Goal: Transaction & Acquisition: Purchase product/service

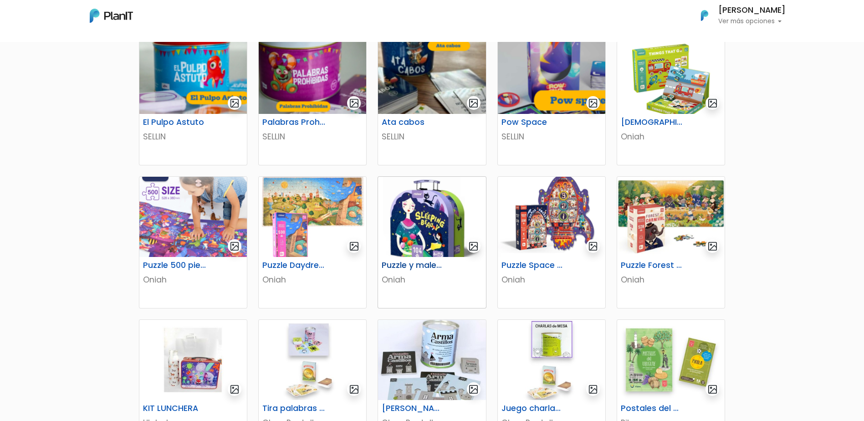
scroll to position [182, 0]
click at [670, 90] on img at bounding box center [671, 73] width 108 height 80
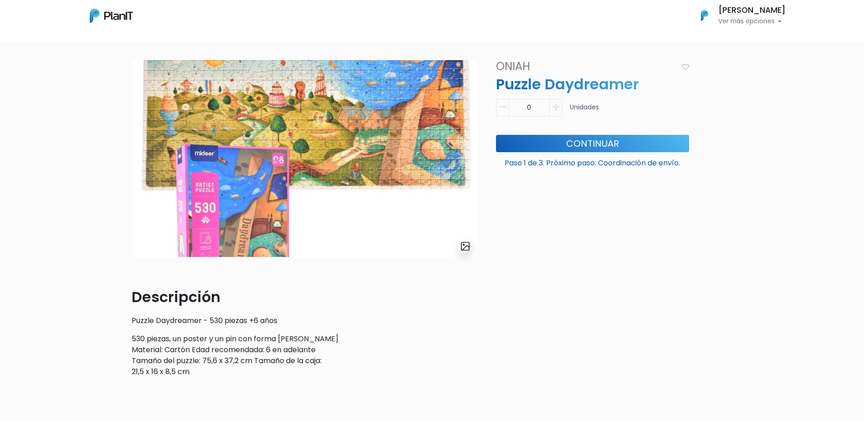
scroll to position [46, 0]
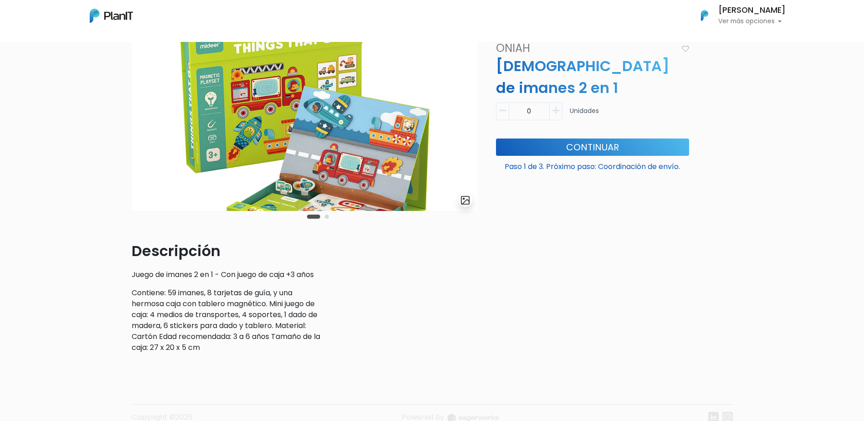
scroll to position [91, 0]
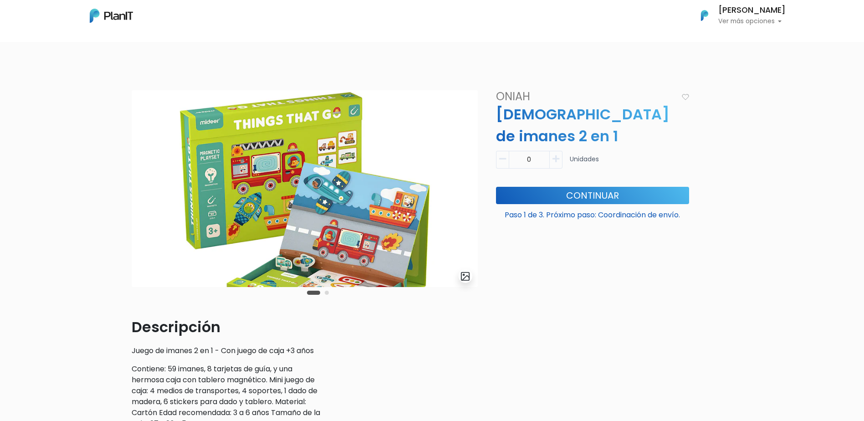
drag, startPoint x: 508, startPoint y: 133, endPoint x: 501, endPoint y: 132, distance: 7.4
click at [503, 151] on div "0" at bounding box center [529, 160] width 67 height 18
type input "1"
click at [610, 187] on button "Continuar" at bounding box center [592, 195] width 193 height 17
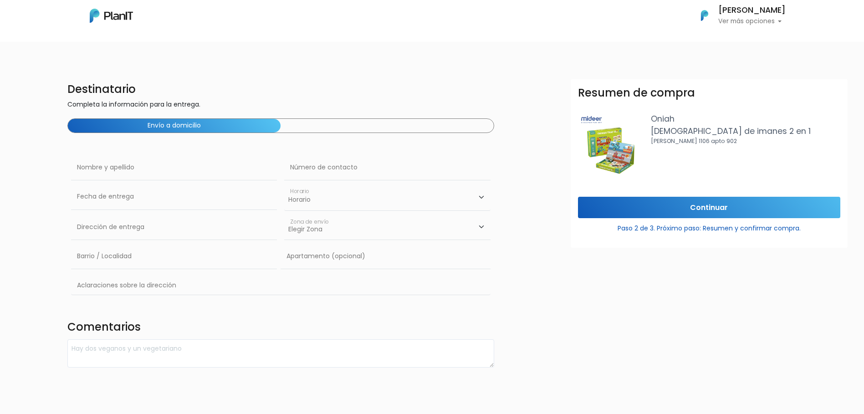
click at [117, 22] on img at bounding box center [111, 16] width 43 height 14
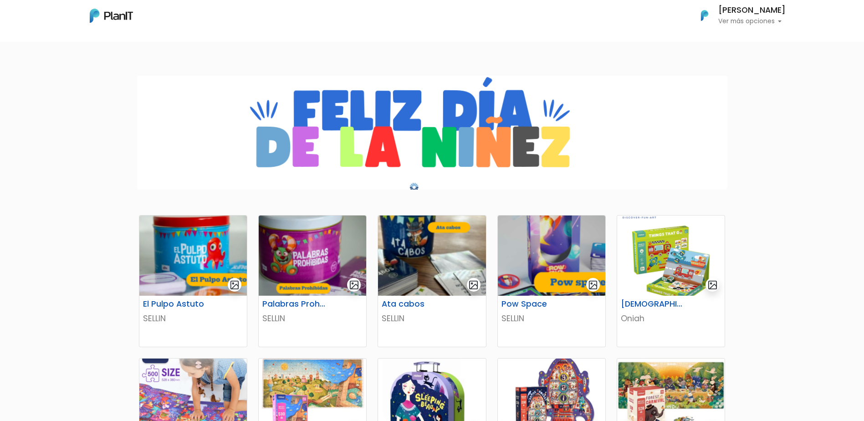
click at [748, 20] on p "Ver más opciones" at bounding box center [751, 21] width 67 height 6
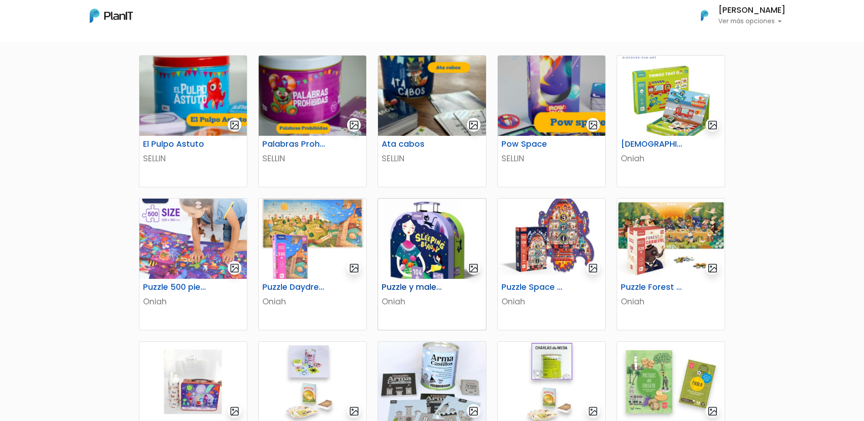
scroll to position [182, 0]
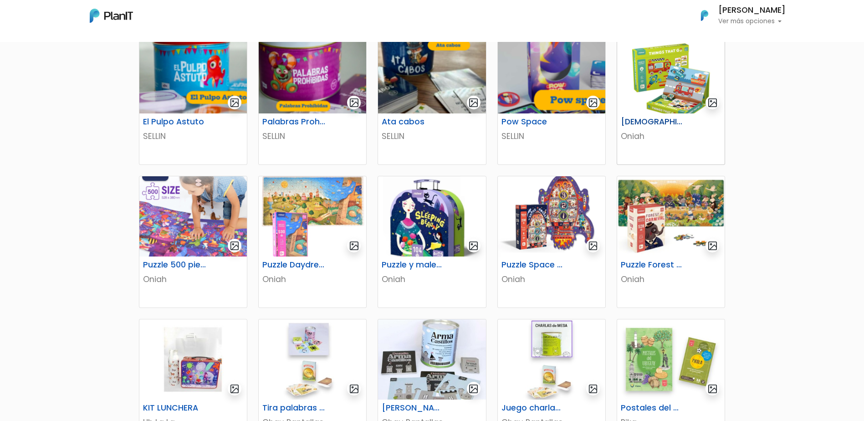
click at [689, 67] on img at bounding box center [671, 73] width 108 height 80
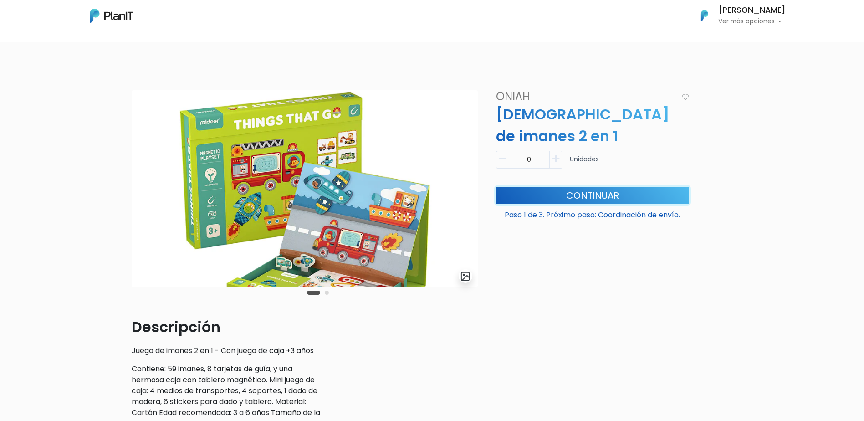
click at [590, 187] on button "Continuar" at bounding box center [592, 195] width 193 height 17
drag, startPoint x: 536, startPoint y: 136, endPoint x: 462, endPoint y: 147, distance: 74.5
click at [483, 143] on div "slide 3 of 2 Descripción Juego de imanes 2 en 1 - Con juego de caja +3 años Con…" at bounding box center [432, 263] width 612 height 346
type input "1"
click at [600, 187] on button "Continuar" at bounding box center [592, 195] width 193 height 17
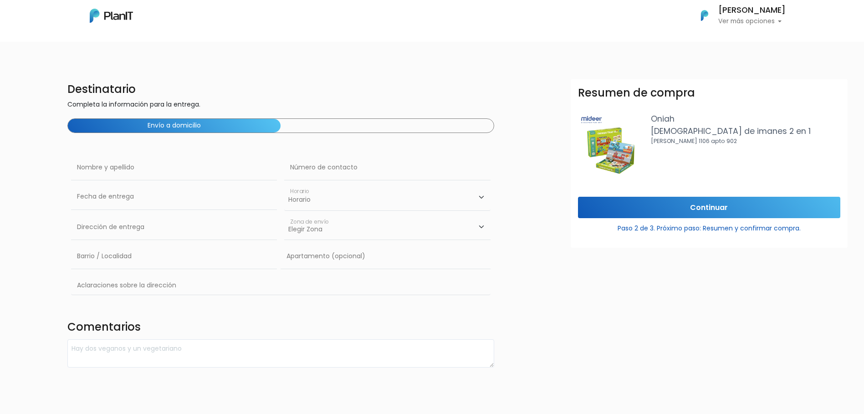
click at [322, 114] on div "Destinatario Completa la información para la entrega. Envío a domicilio Nombre …" at bounding box center [281, 223] width 438 height 288
click at [318, 125] on div "Envío a domicilio" at bounding box center [280, 125] width 427 height 15
click at [120, 172] on input "text" at bounding box center [174, 168] width 206 height 26
click at [202, 317] on div "Destinatario Completa la información para la entrega. Envío a domicilio Nombre …" at bounding box center [281, 223] width 438 height 288
click at [120, 182] on div "Nombre y apellido" at bounding box center [174, 169] width 206 height 29
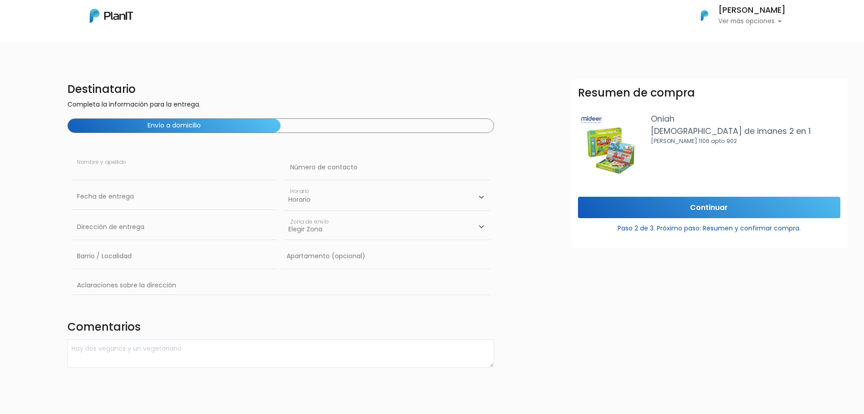
click at [125, 163] on input "text" at bounding box center [174, 168] width 206 height 26
type input "[PERSON_NAME]"
type input "Gabriel Pereira 3247 / 701"
click at [312, 169] on input "text" at bounding box center [387, 168] width 206 height 26
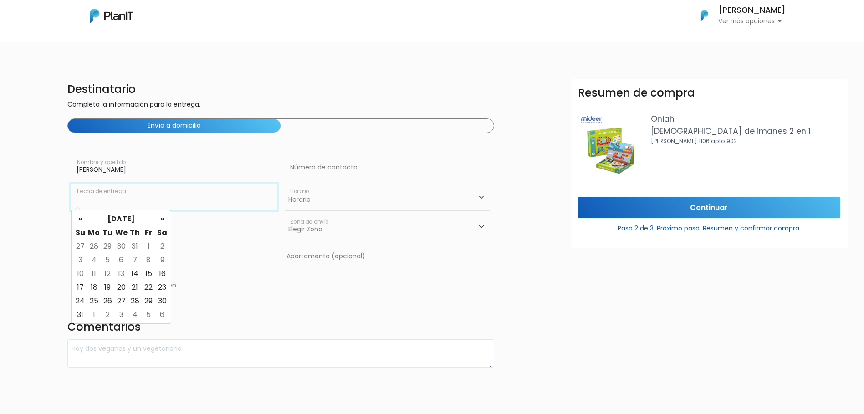
click at [117, 203] on input "text" at bounding box center [174, 197] width 206 height 26
click at [212, 180] on div "Pablo Mattos Nombre y apellido" at bounding box center [174, 169] width 206 height 29
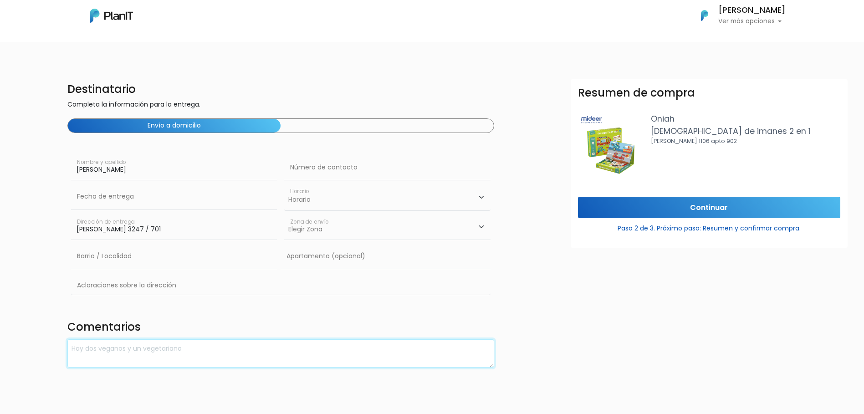
click at [373, 349] on textarea at bounding box center [280, 353] width 427 height 29
drag, startPoint x: 126, startPoint y: 164, endPoint x: 3, endPoint y: 167, distance: 122.6
click at [3, 166] on div "Destinatario Completa la información para la entrega. Envío a domicilio Pablo M…" at bounding box center [432, 223] width 875 height 288
drag, startPoint x: 160, startPoint y: 232, endPoint x: -94, endPoint y: 229, distance: 254.7
click at [0, 229] on html "Mis Compras Mi Lista Editar Información Cerrar Sesión Pablo Mattos Ver más opci…" at bounding box center [432, 207] width 864 height 414
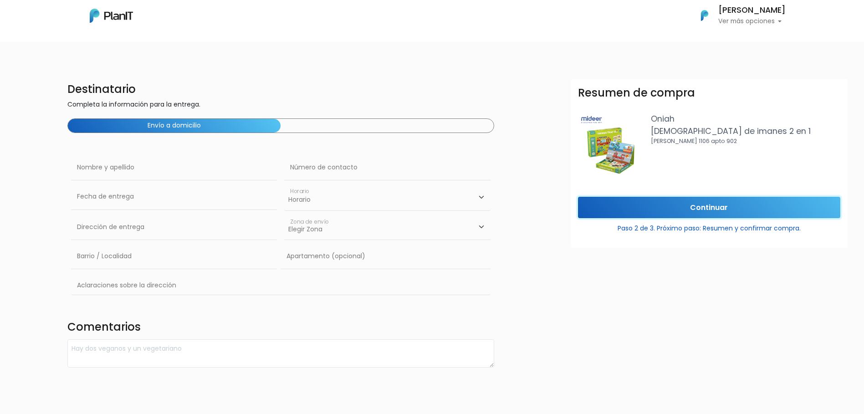
click at [695, 206] on input "Continuar" at bounding box center [709, 207] width 262 height 21
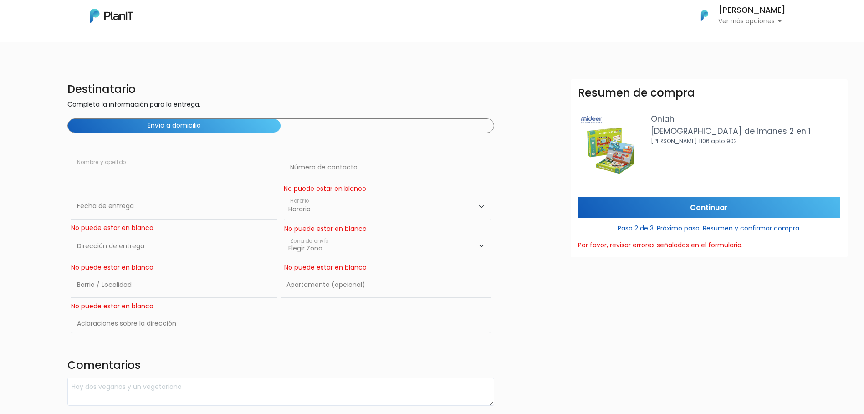
click at [174, 174] on input "text" at bounding box center [174, 168] width 206 height 26
type input "[PERSON_NAME]"
type input "Gabriel Pereira 3247 / 701"
click at [339, 174] on input "text" at bounding box center [387, 168] width 206 height 26
type input "098490195"
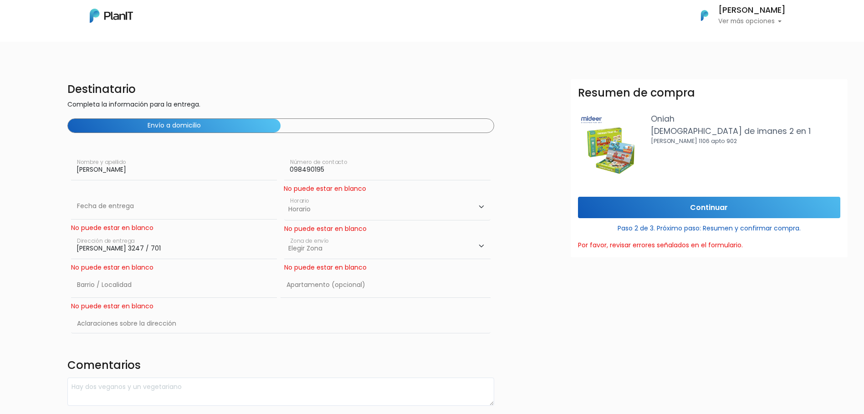
drag, startPoint x: 324, startPoint y: 215, endPoint x: 325, endPoint y: 210, distance: 5.1
click at [324, 215] on select "Horario 08:00 - 10:00 10:00 - 12:00 14:00 - 16:00 16:00 - 18:00" at bounding box center [387, 207] width 206 height 26
select select "1"
click at [284, 194] on select "Horario 08:00 - 10:00 10:00 - 12:00 14:00 - 16:00 16:00 - 18:00" at bounding box center [387, 207] width 206 height 26
click at [309, 228] on div "No puede estar en blanco" at bounding box center [387, 229] width 206 height 10
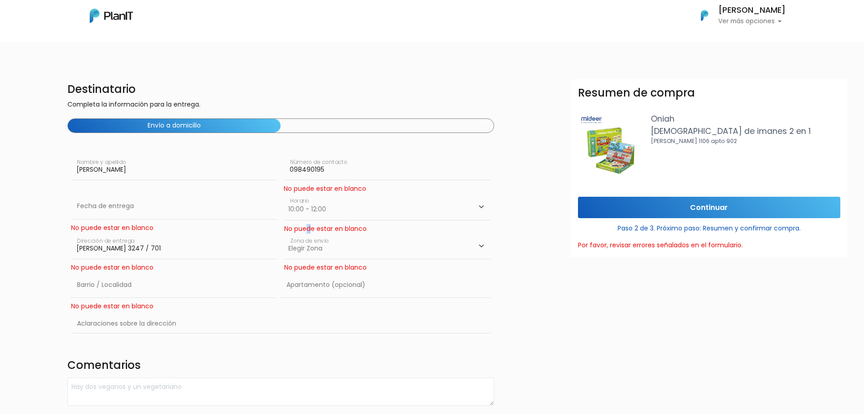
drag, startPoint x: 309, startPoint y: 228, endPoint x: 327, endPoint y: 242, distance: 22.7
click at [327, 242] on select "Elegir Zona Zona américa Montevideo" at bounding box center [387, 247] width 206 height 26
select select "10"
click at [284, 234] on select "Elegir Zona Zona américa Montevideo" at bounding box center [387, 247] width 206 height 26
click at [313, 287] on input "text" at bounding box center [386, 285] width 210 height 26
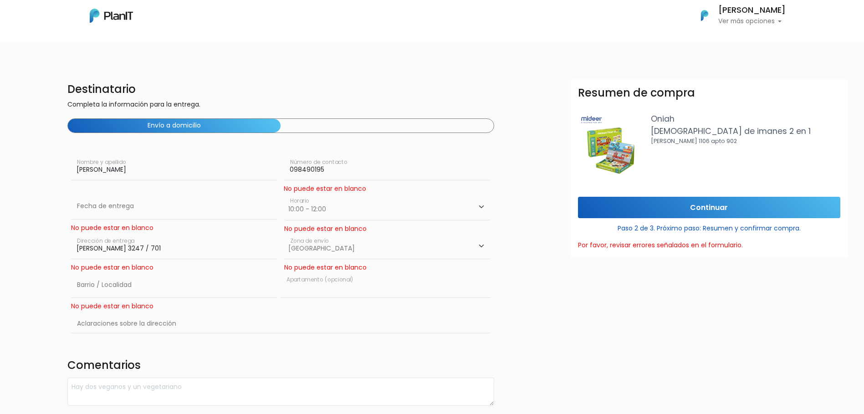
click at [312, 287] on input "text" at bounding box center [386, 285] width 210 height 26
click at [122, 286] on input "text" at bounding box center [174, 285] width 206 height 26
type input "Pocitos"
click at [116, 323] on input "text" at bounding box center [281, 324] width 420 height 26
click at [33, 322] on div "Destinatario Completa la información para la entrega. Envío a domicilio Pablo M…" at bounding box center [432, 242] width 875 height 327
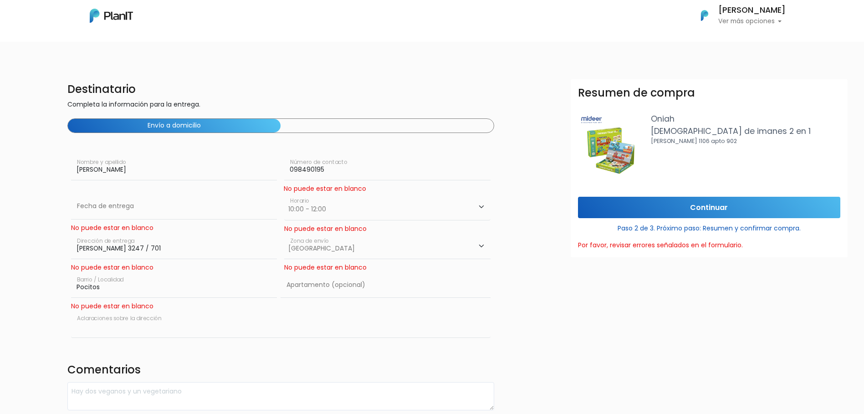
click at [147, 325] on input "text" at bounding box center [281, 324] width 420 height 26
type input "esquina Alejandro Chucarro"
click at [317, 282] on input "text" at bounding box center [386, 285] width 210 height 26
type input "701"
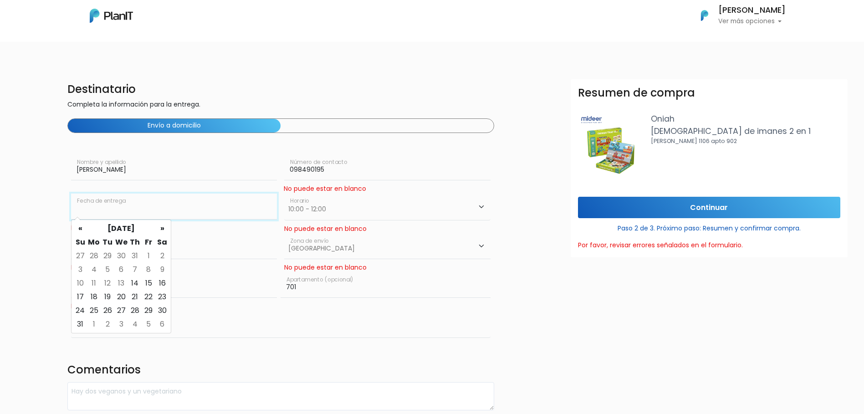
click at [117, 205] on input "text" at bounding box center [174, 207] width 206 height 26
click at [149, 283] on td "15" at bounding box center [149, 284] width 14 height 14
type input "15/08/2025"
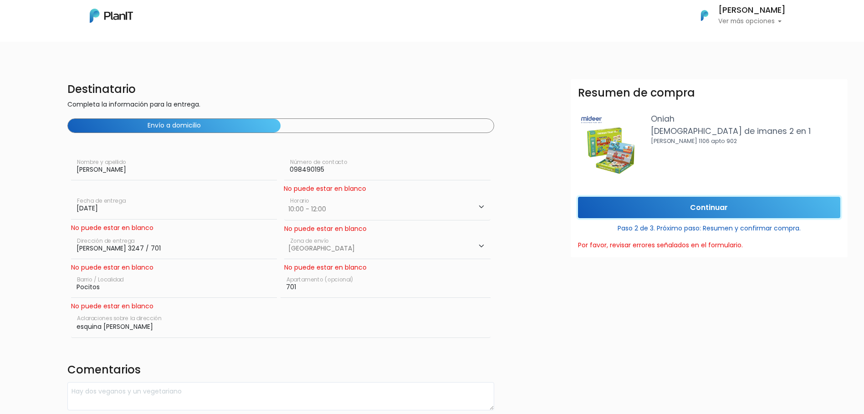
click at [717, 210] on input "Continuar" at bounding box center [709, 207] width 262 height 21
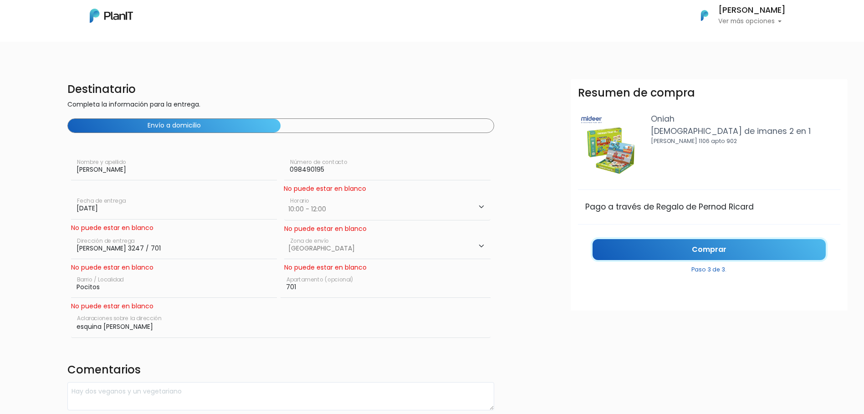
click at [715, 252] on link "Comprar" at bounding box center [709, 249] width 233 height 21
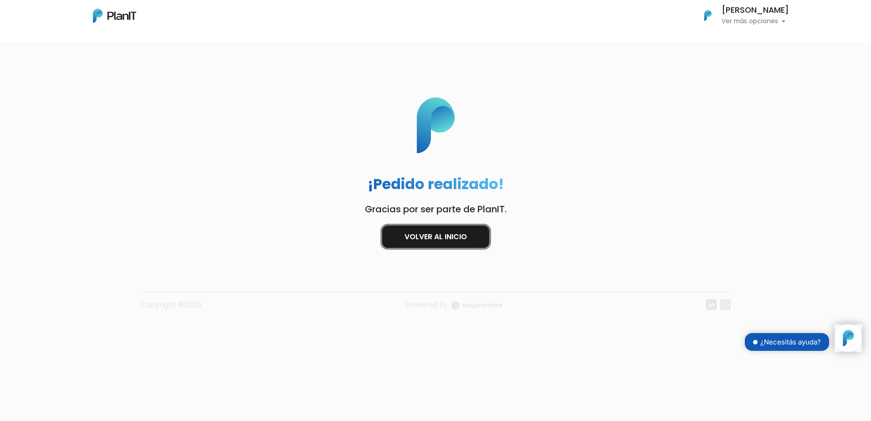
click at [463, 236] on link "Volver al inicio" at bounding box center [435, 237] width 107 height 22
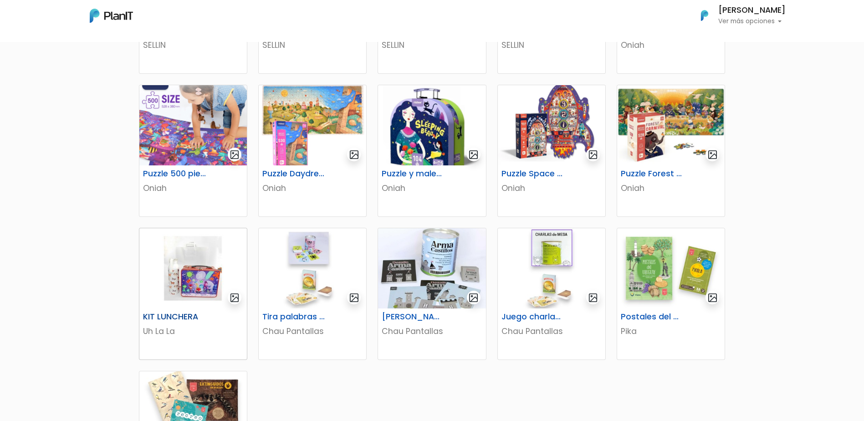
scroll to position [364, 0]
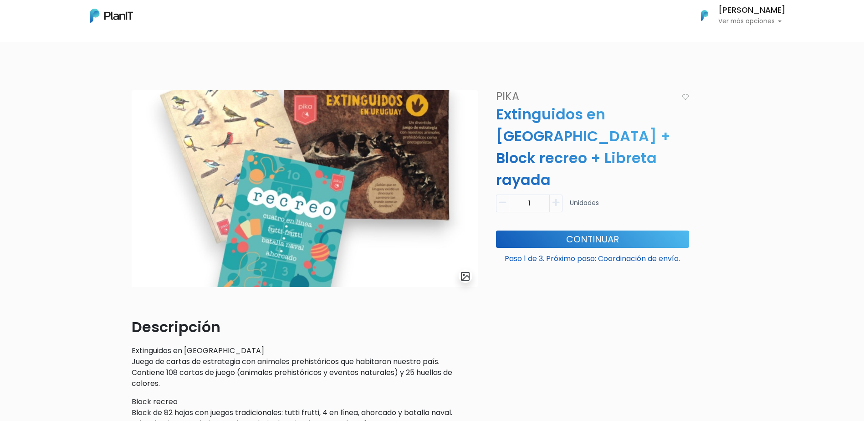
click at [118, 13] on img at bounding box center [111, 16] width 43 height 14
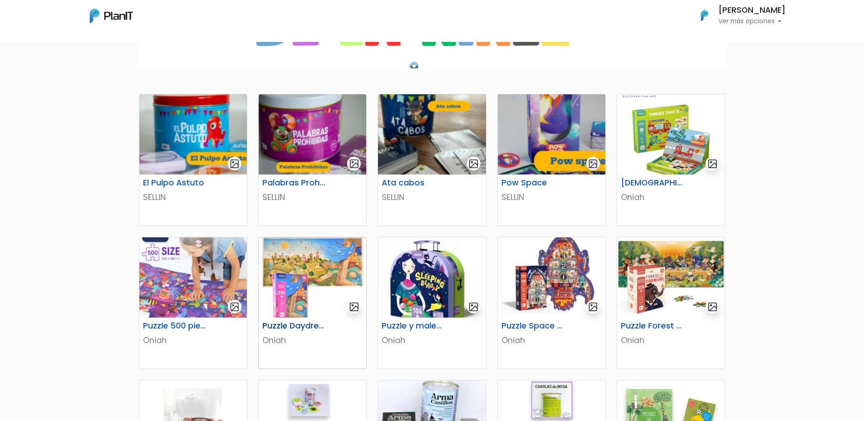
scroll to position [137, 0]
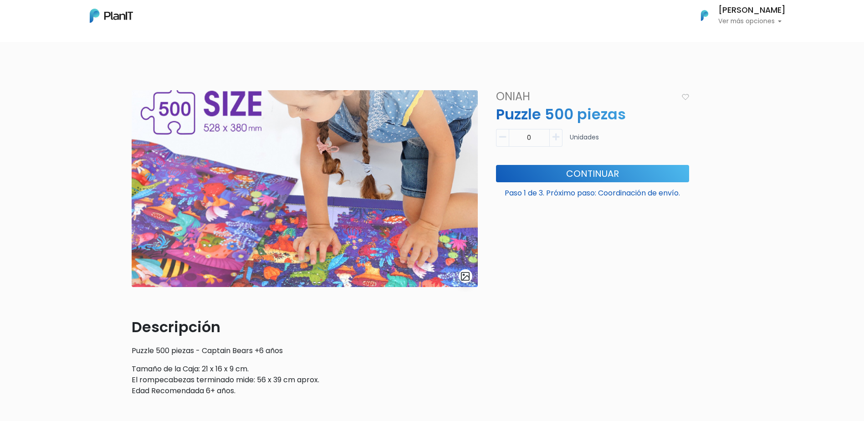
click at [103, 17] on img at bounding box center [111, 16] width 43 height 14
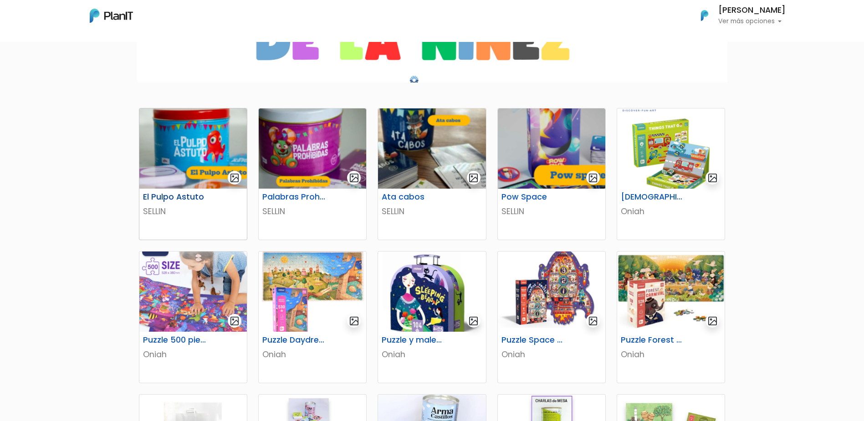
scroll to position [91, 0]
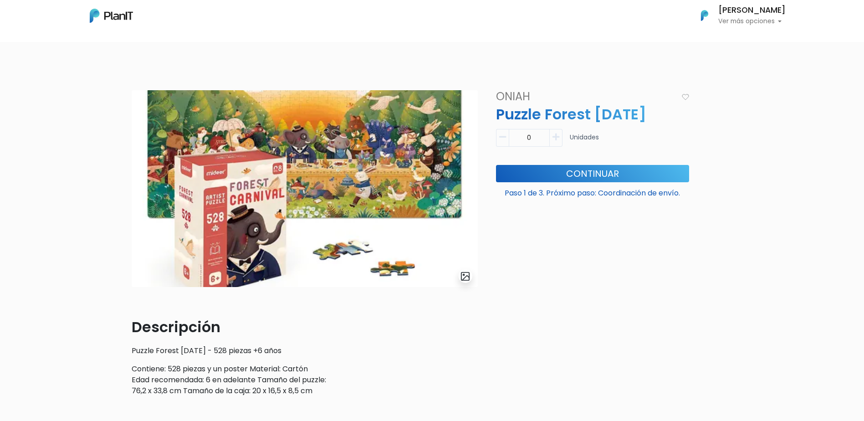
drag, startPoint x: 540, startPoint y: 141, endPoint x: 497, endPoint y: 144, distance: 42.9
click at [501, 144] on div "0" at bounding box center [529, 138] width 67 height 18
type input "1"
click at [589, 175] on button "Continuar" at bounding box center [592, 173] width 193 height 17
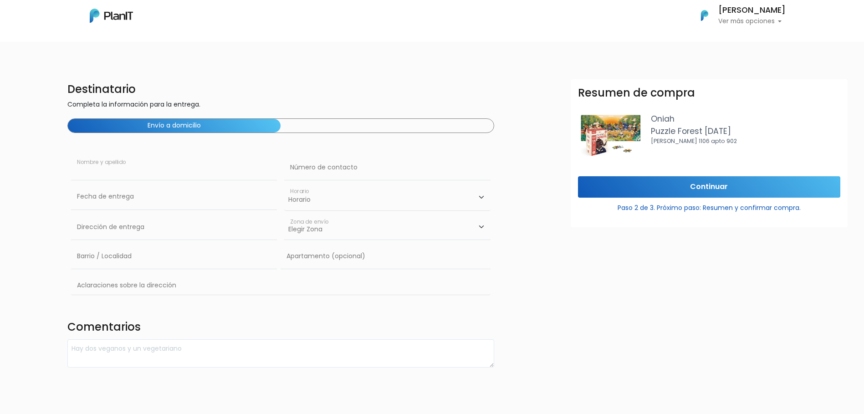
click at [99, 172] on input "text" at bounding box center [174, 168] width 206 height 26
type input "[PERSON_NAME]"
type input "[PERSON_NAME] 3247 / 701"
type input "Pocitos"
type input "701"
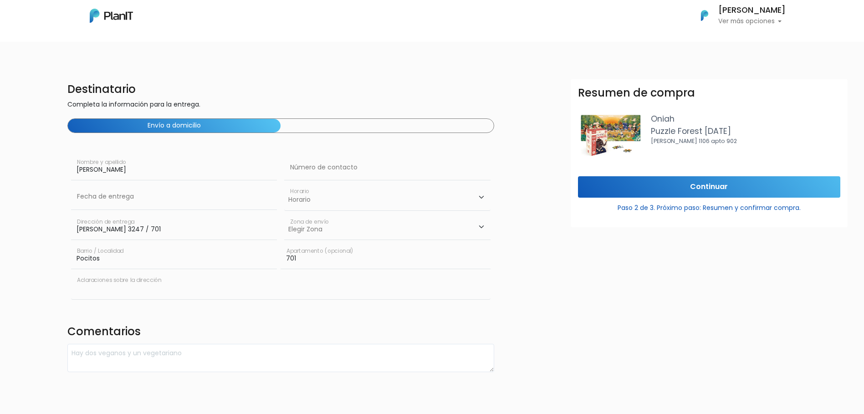
type input "esquina [PERSON_NAME]"
click at [112, 215] on input "[PERSON_NAME] 3247 / 701" at bounding box center [174, 228] width 206 height 26
click at [167, 210] on body "Mis Compras Mi Lista Editar Información Cerrar Sesión [PERSON_NAME] Ver más opc…" at bounding box center [432, 207] width 864 height 414
click at [149, 272] on td "15" at bounding box center [149, 274] width 14 height 14
type input "[DATE]"
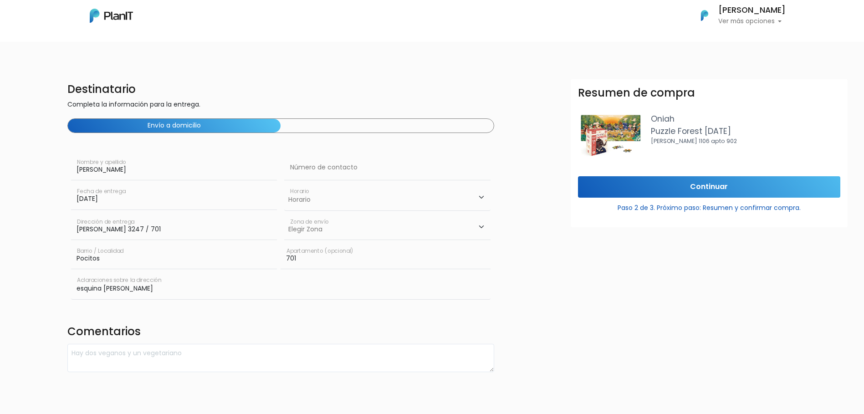
click at [318, 195] on select "Horario 08:00 - 10:00 10:00 - 12:00 14:00 - 16:00 16:00 - 18:00" at bounding box center [387, 197] width 206 height 26
select select "1"
click at [284, 184] on select "Horario 08:00 - 10:00 10:00 - 12:00 14:00 - 16:00 16:00 - 18:00" at bounding box center [387, 197] width 206 height 26
click at [325, 177] on input "text" at bounding box center [387, 168] width 206 height 26
type input "098490195"
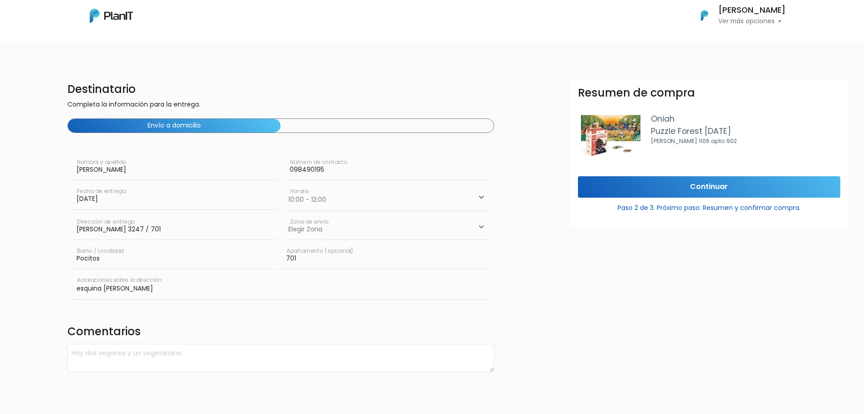
click at [324, 225] on select "Elegir [GEOGRAPHIC_DATA]" at bounding box center [387, 228] width 206 height 26
select select "10"
click at [284, 215] on select "Elegir [GEOGRAPHIC_DATA]" at bounding box center [387, 228] width 206 height 26
click at [711, 185] on input "Continuar" at bounding box center [709, 186] width 262 height 21
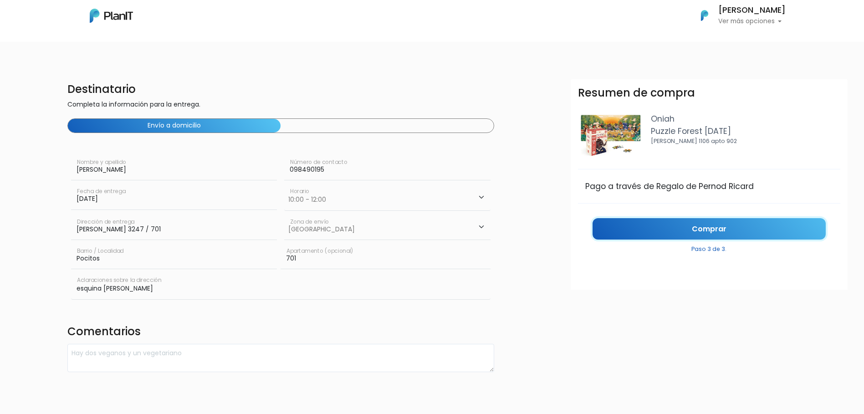
click at [697, 231] on link "Comprar" at bounding box center [709, 228] width 233 height 21
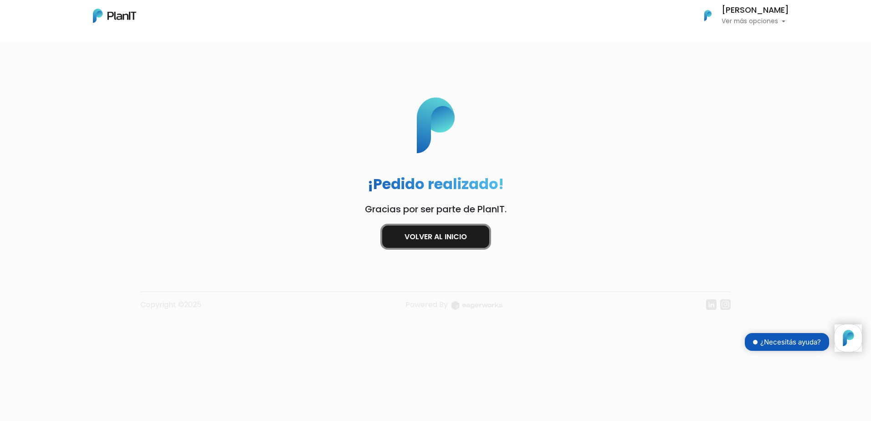
click at [468, 236] on link "Volver al inicio" at bounding box center [435, 237] width 107 height 22
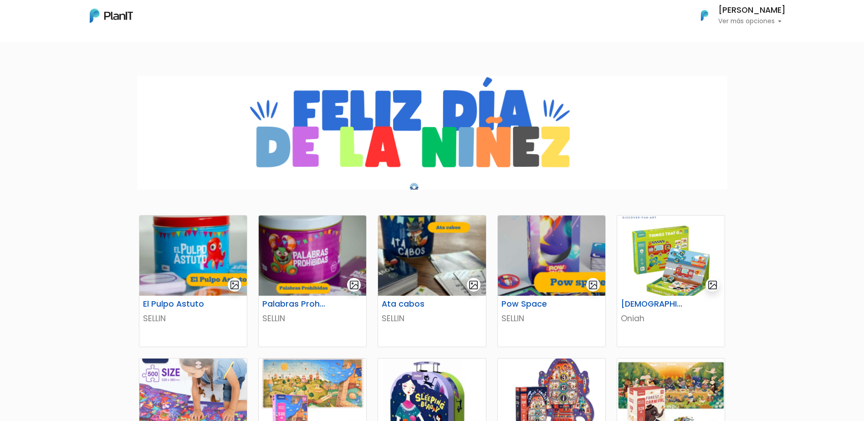
click at [767, 20] on p "Ver más opciones" at bounding box center [751, 21] width 67 height 6
click at [747, 38] on span "Mis Compras" at bounding box center [735, 41] width 47 height 10
